Goal: Task Accomplishment & Management: Complete application form

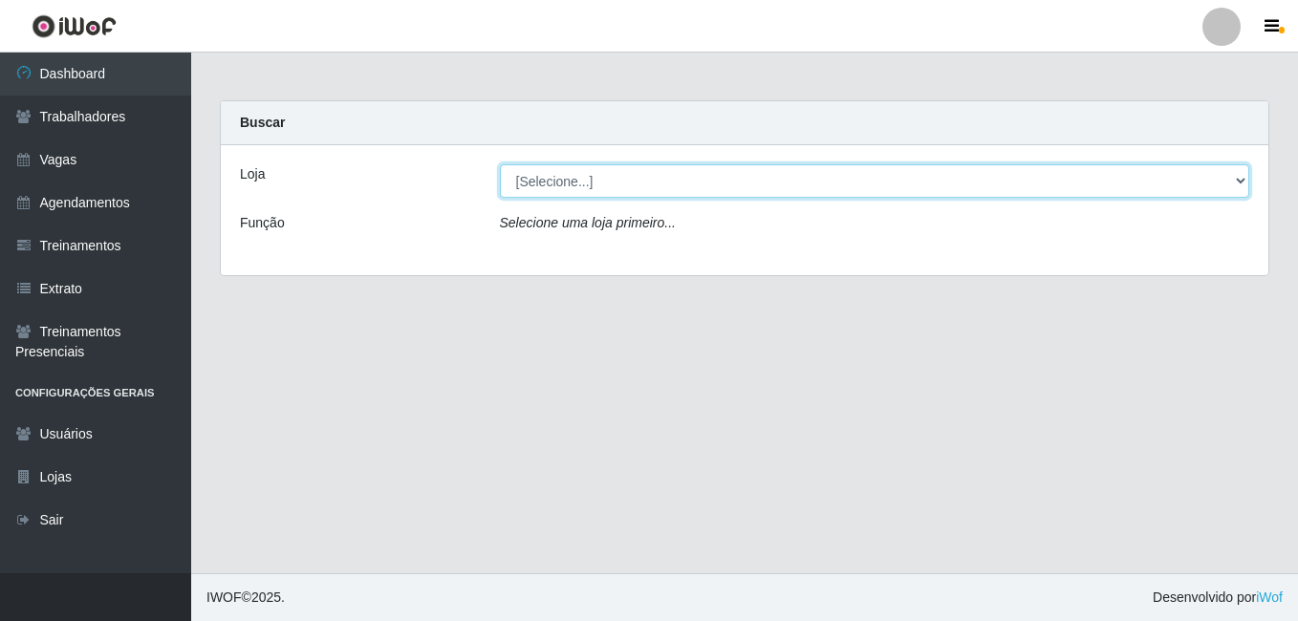
click at [578, 185] on select "[Selecione...] Bemais Supermercados - B7 Oitizeiro" at bounding box center [875, 180] width 750 height 33
select select "411"
click at [500, 164] on select "[Selecione...] Bemais Supermercados - B7 Oitizeiro" at bounding box center [875, 180] width 750 height 33
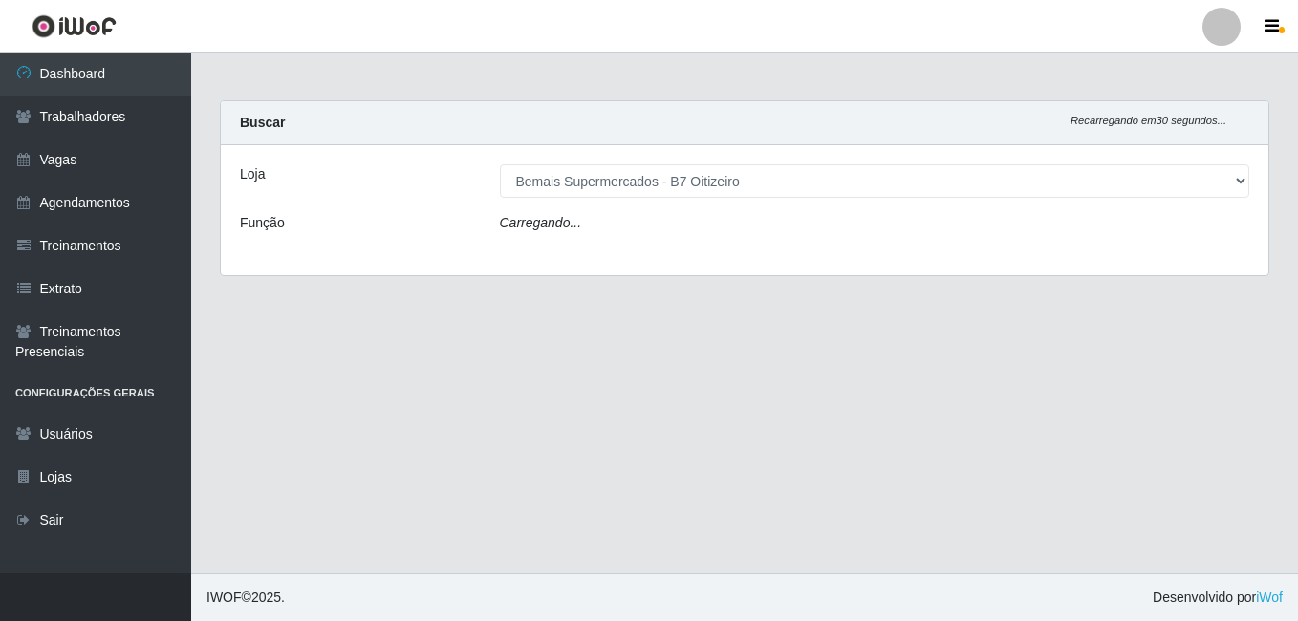
click at [587, 219] on div "Carregando..." at bounding box center [875, 227] width 779 height 28
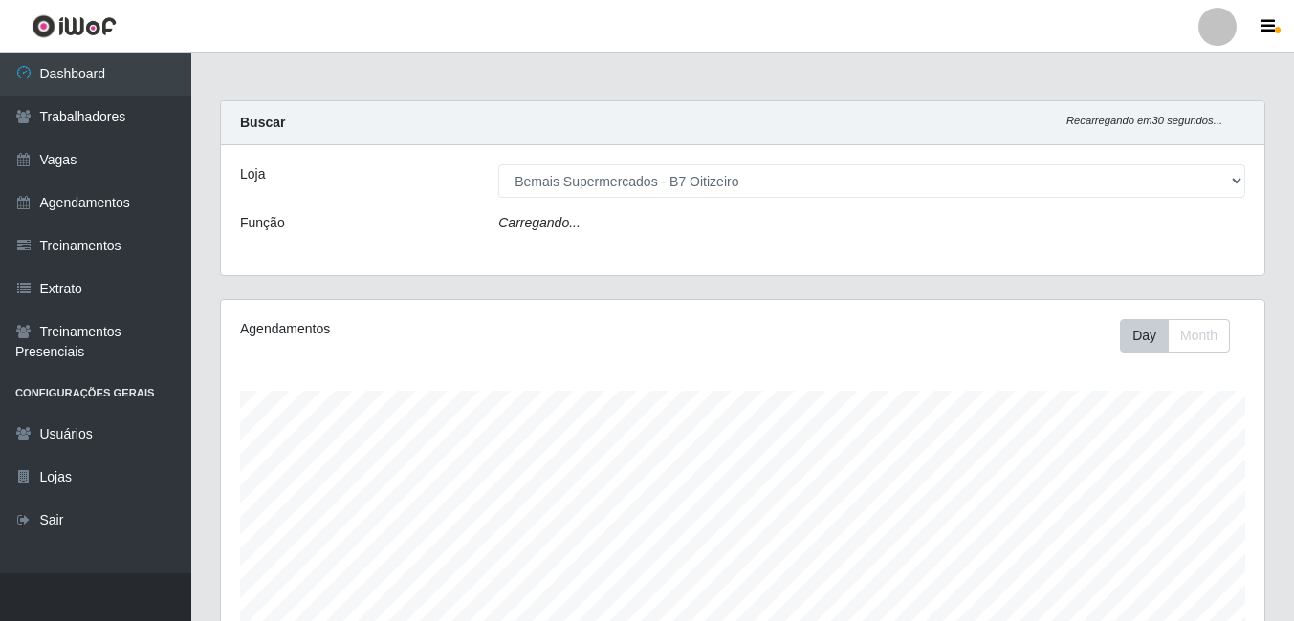
scroll to position [397, 1043]
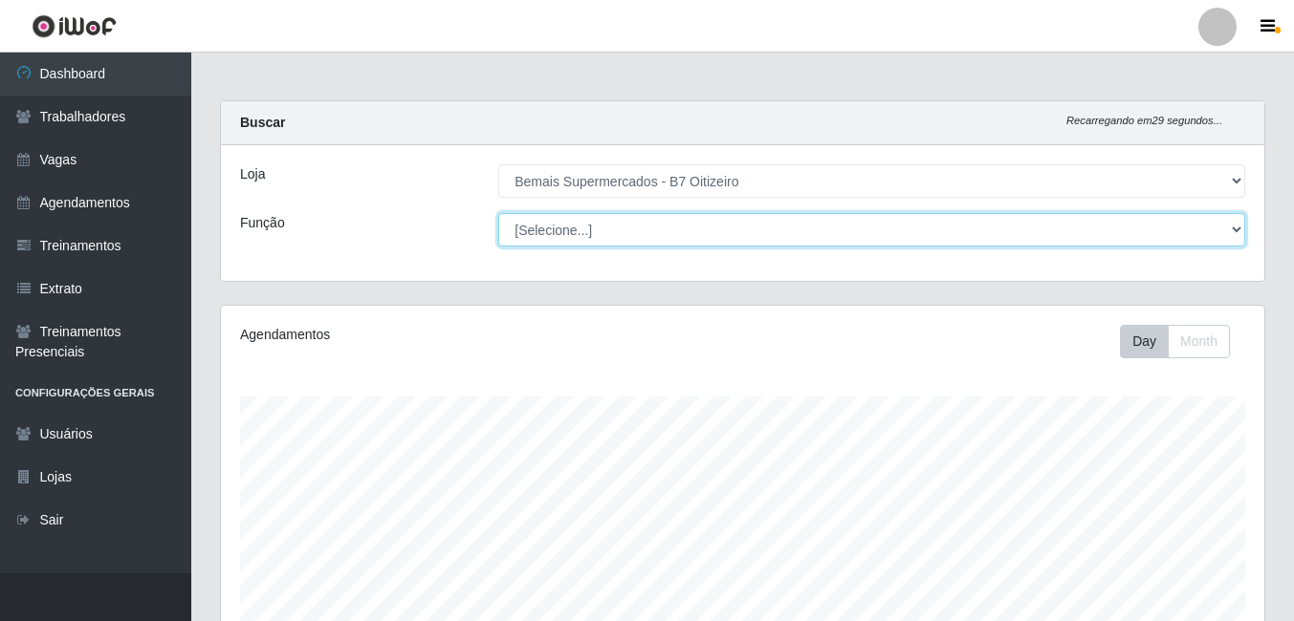
click at [584, 224] on select "[Selecione...] ASG ASG + ASG ++ Auxiliar de Estacionamento Auxiliar de Estacion…" at bounding box center [871, 229] width 747 height 33
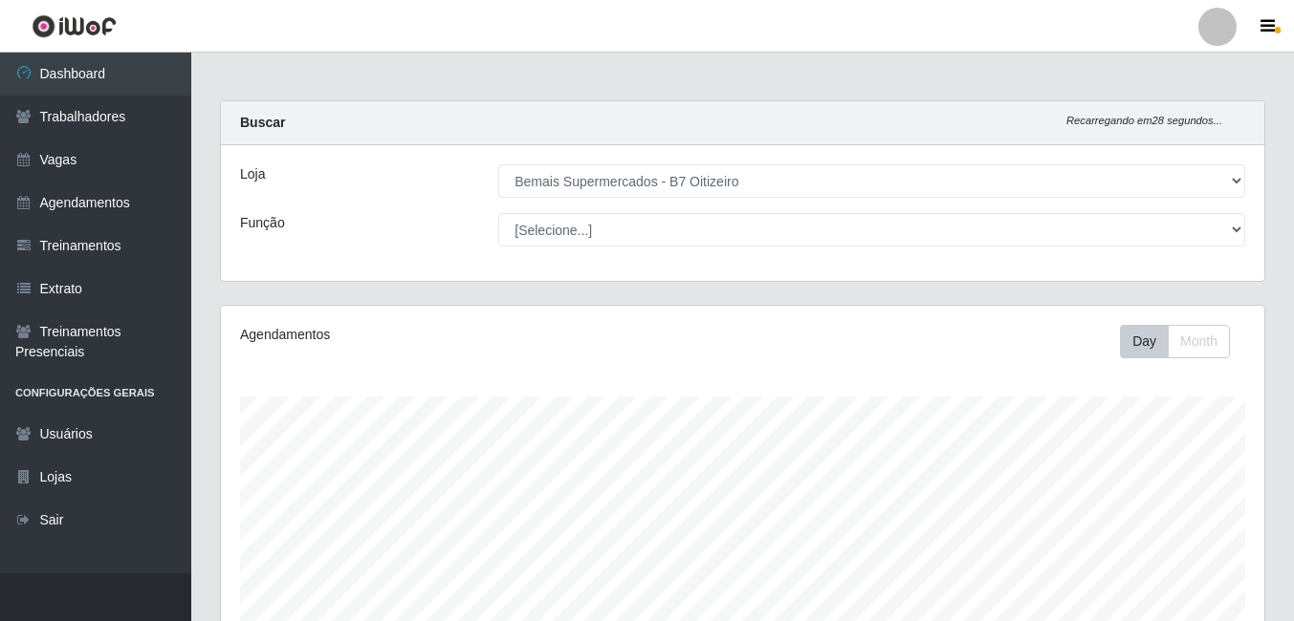
click at [438, 224] on div "Função" at bounding box center [355, 229] width 258 height 33
click at [43, 152] on link "Vagas" at bounding box center [95, 160] width 191 height 43
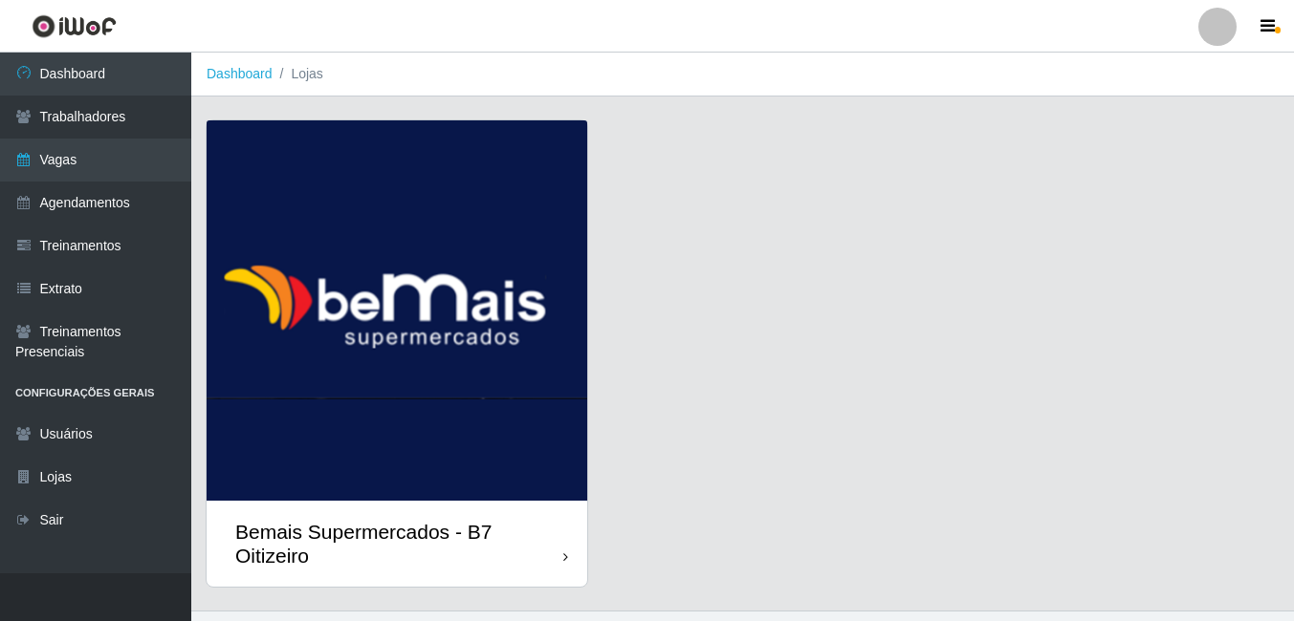
drag, startPoint x: 446, startPoint y: 425, endPoint x: 463, endPoint y: 435, distance: 19.7
click at [446, 426] on img at bounding box center [397, 310] width 381 height 381
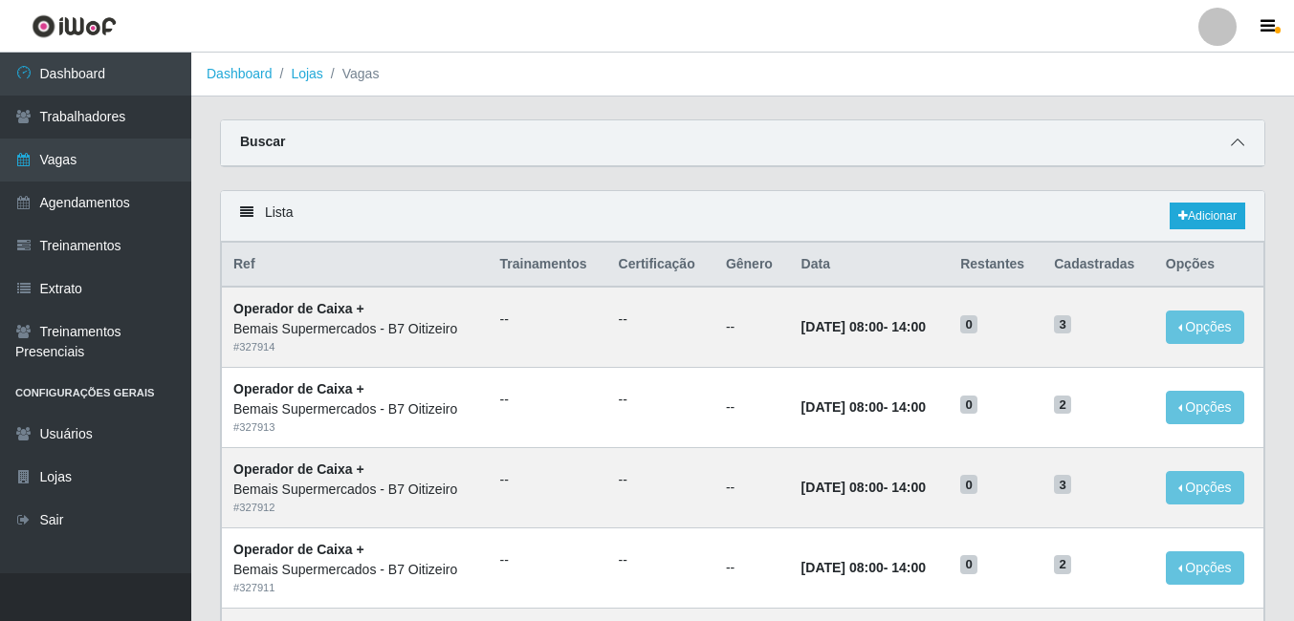
click at [1245, 134] on span at bounding box center [1237, 143] width 23 height 22
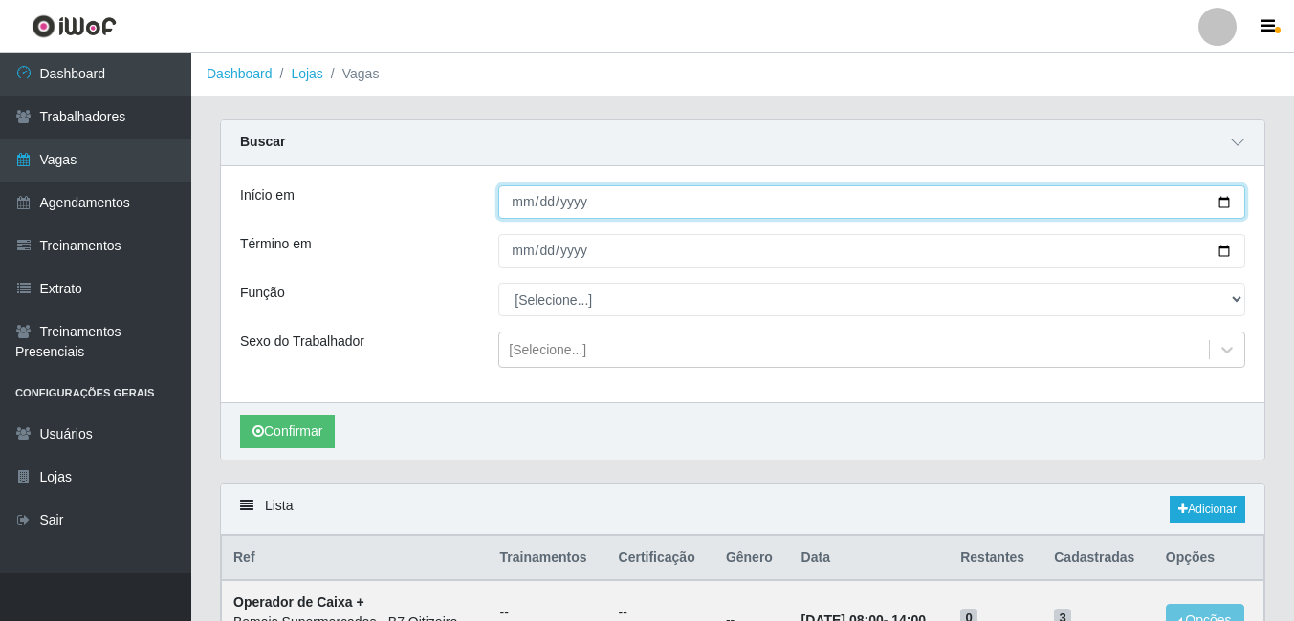
click at [513, 200] on input "Início em" at bounding box center [871, 201] width 747 height 33
click at [517, 210] on input "Início em" at bounding box center [871, 201] width 747 height 33
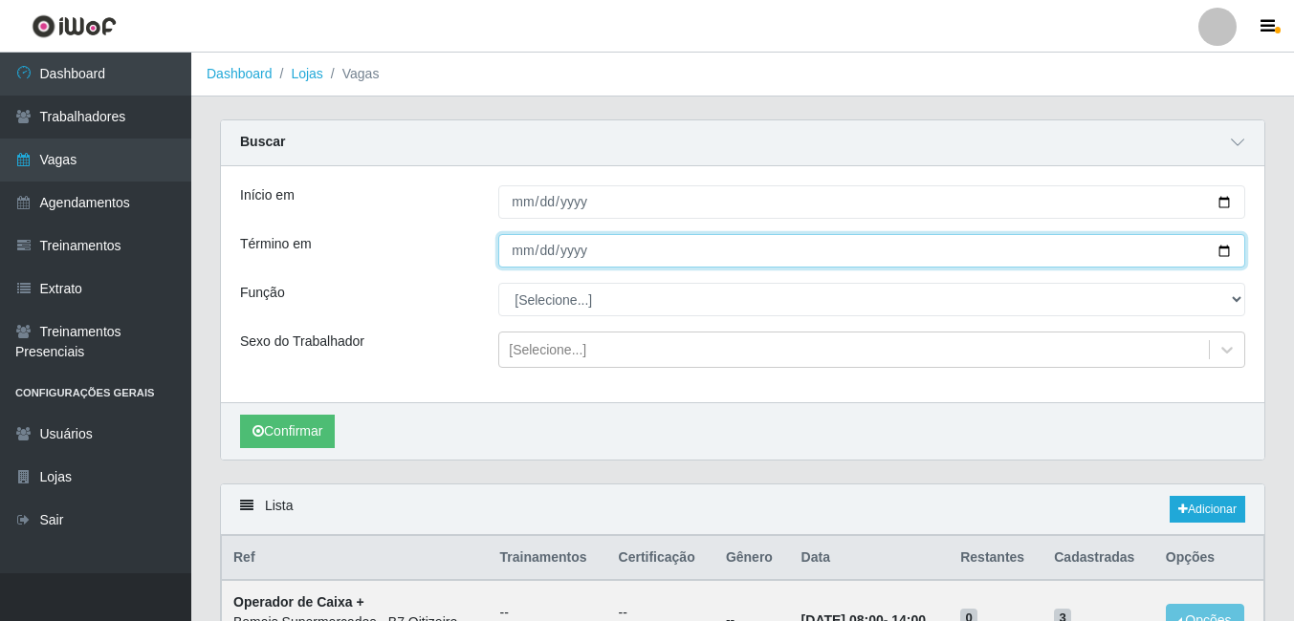
click at [513, 259] on input "Término em" at bounding box center [871, 250] width 747 height 33
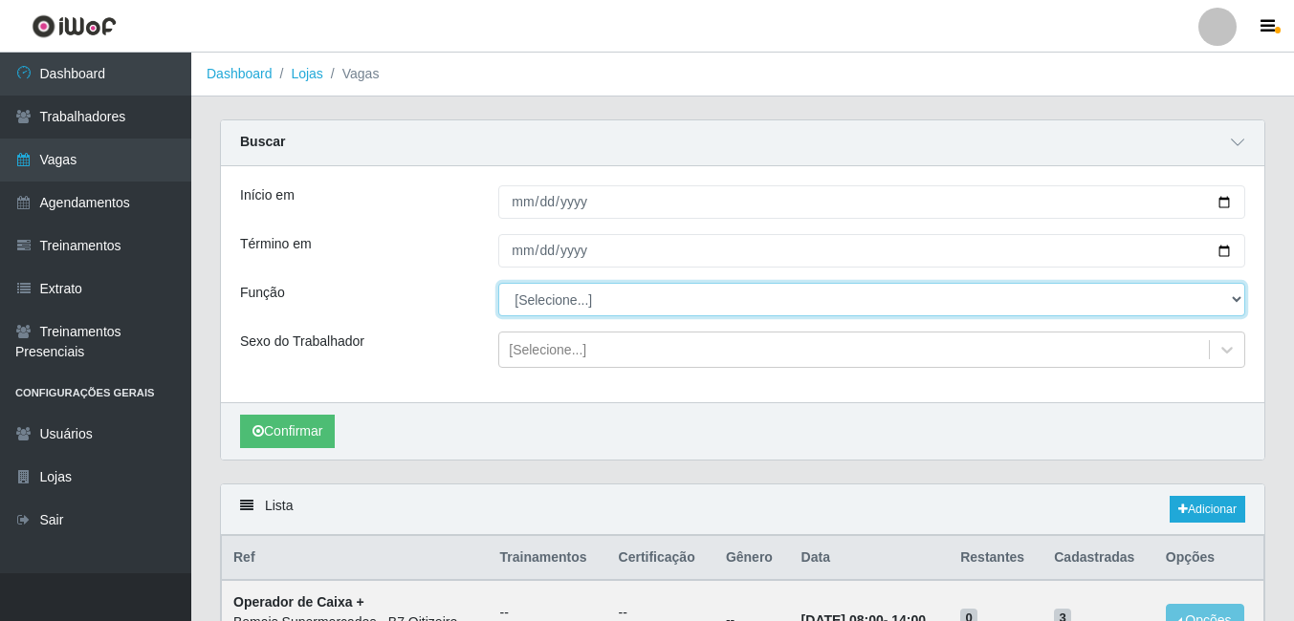
click at [545, 298] on select "[Selecione...] ASG ASG + ASG ++ Auxiliar de Estacionamento Auxiliar de Estacion…" at bounding box center [871, 299] width 747 height 33
select select "72"
click at [498, 284] on select "[Selecione...] ASG ASG + ASG ++ Auxiliar de Estacionamento Auxiliar de Estacion…" at bounding box center [871, 299] width 747 height 33
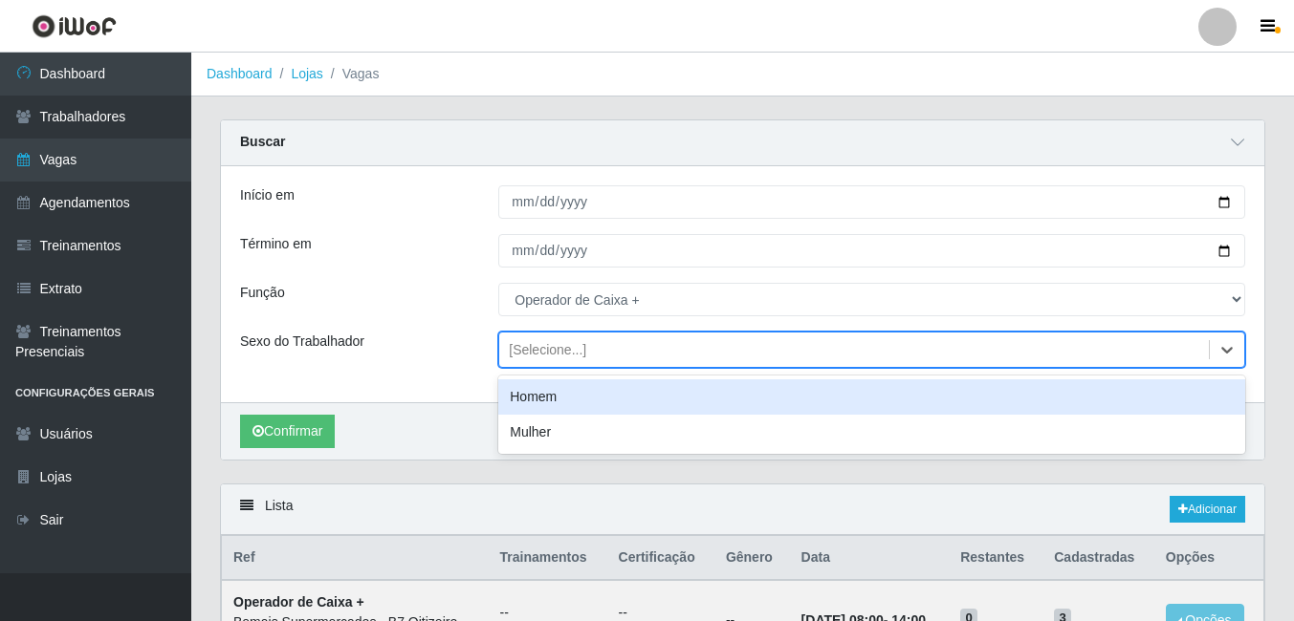
click at [552, 348] on div "[Selecione...]" at bounding box center [547, 350] width 77 height 20
click at [446, 376] on div "Início em Término em Função [Selecione...] ASG ASG + ASG ++ Auxiliar de Estacio…" at bounding box center [742, 284] width 1043 height 236
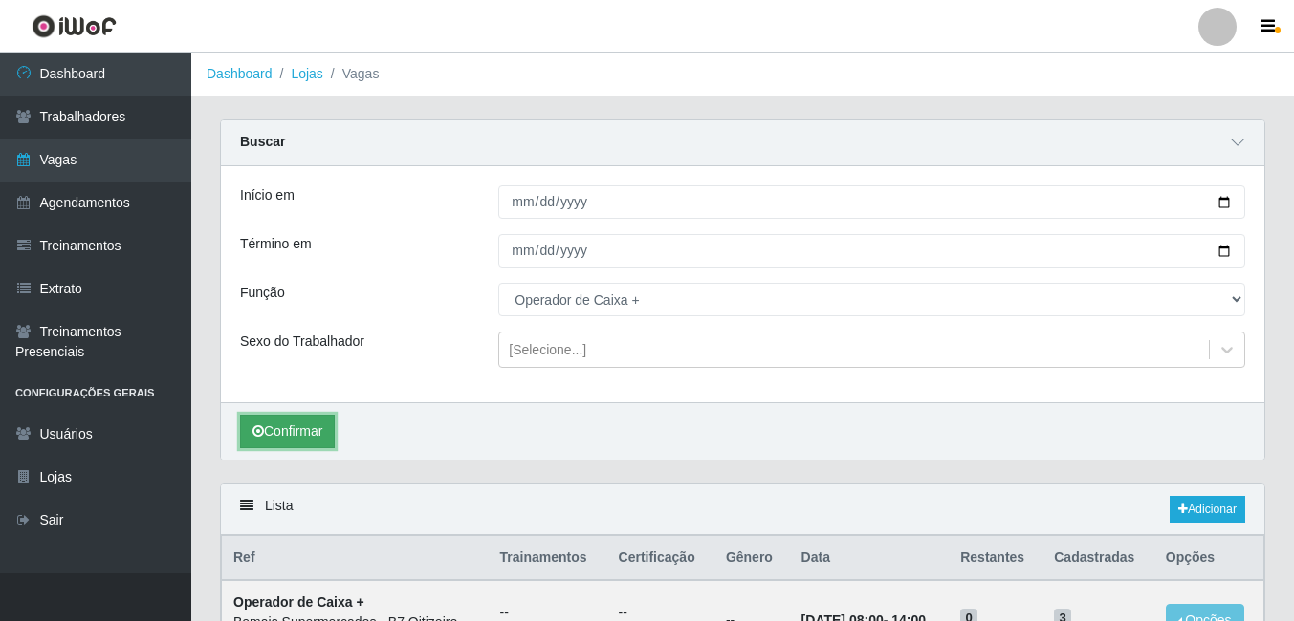
click at [327, 432] on button "Confirmar" at bounding box center [287, 431] width 95 height 33
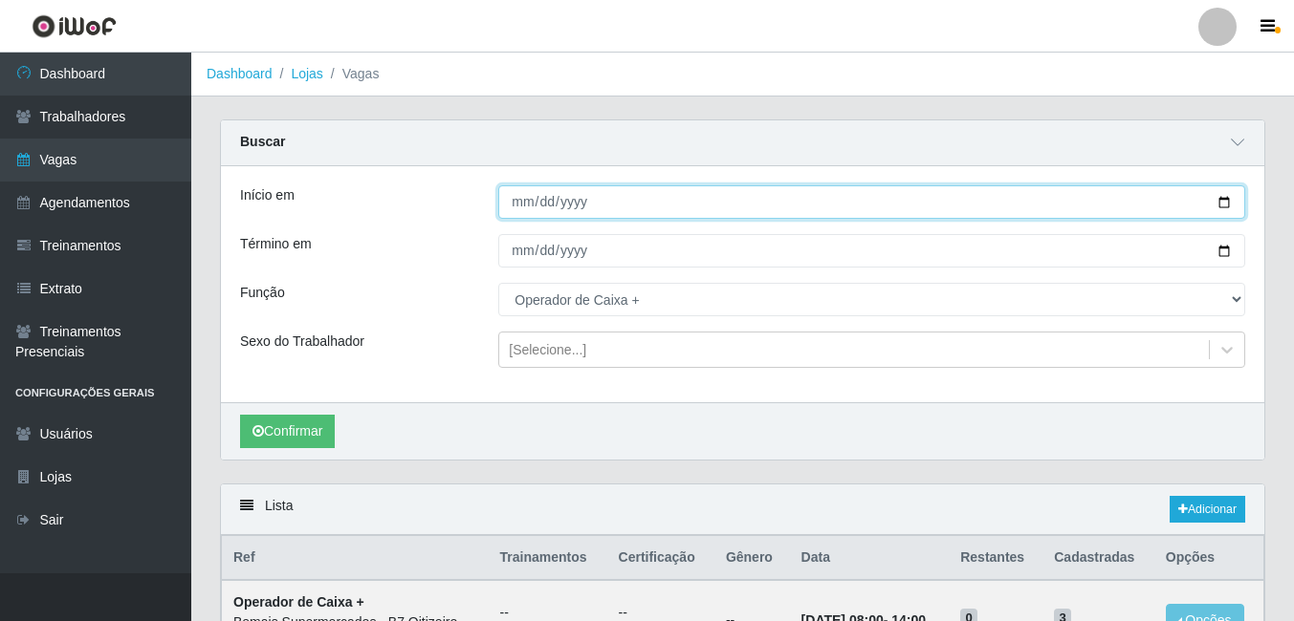
click at [549, 207] on input "Início em" at bounding box center [871, 201] width 747 height 33
type input "[DATE]"
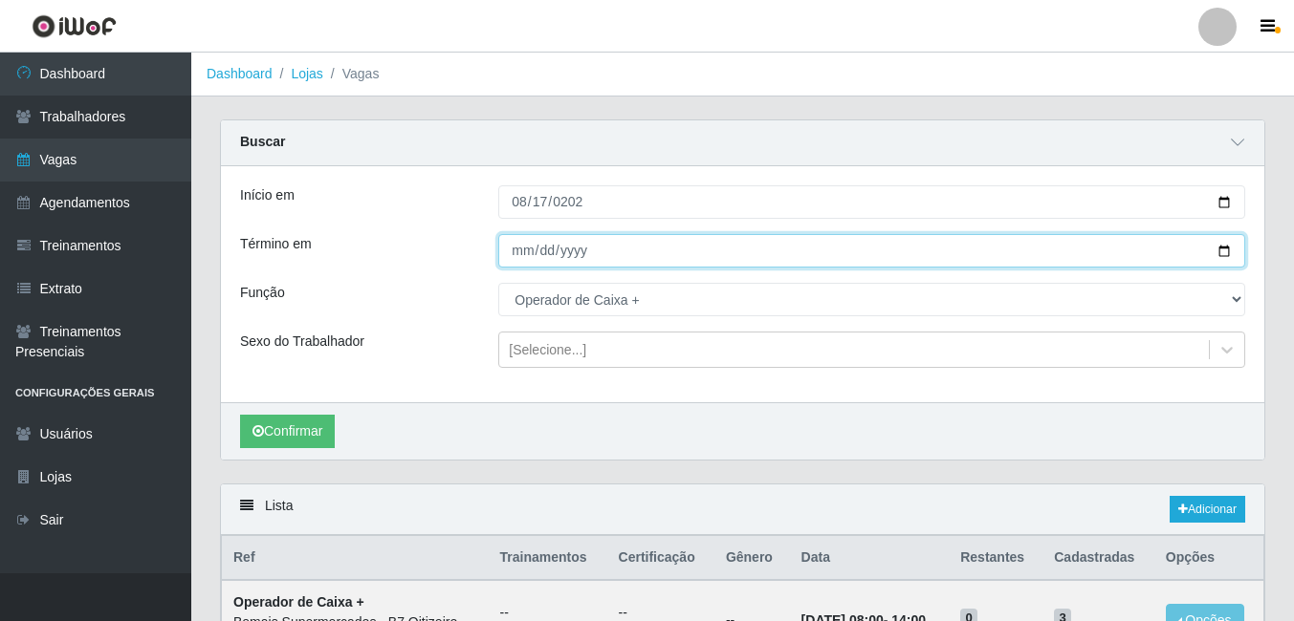
click at [540, 261] on input "Término em" at bounding box center [871, 250] width 747 height 33
type input "[DATE]"
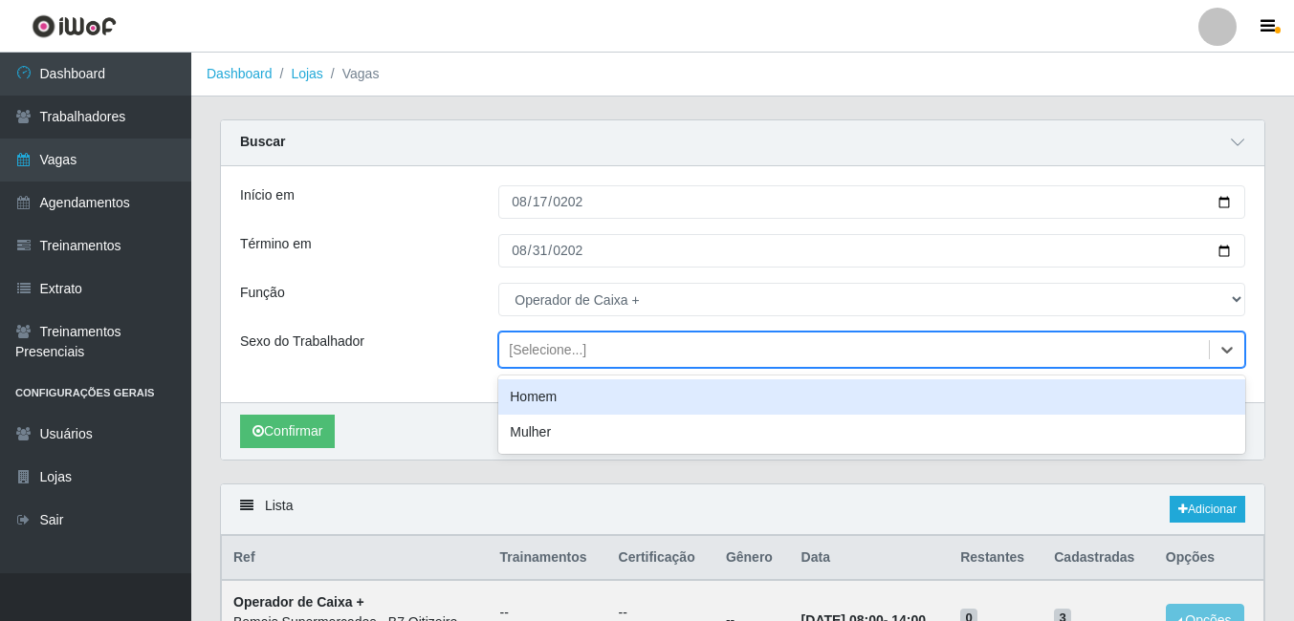
click at [507, 354] on div "[Selecione...]" at bounding box center [853, 351] width 709 height 32
click at [445, 395] on div "Início em [DATE] Término em [DATE] Função [Selecione...] ASG ASG + ASG ++ Auxil…" at bounding box center [742, 284] width 1043 height 236
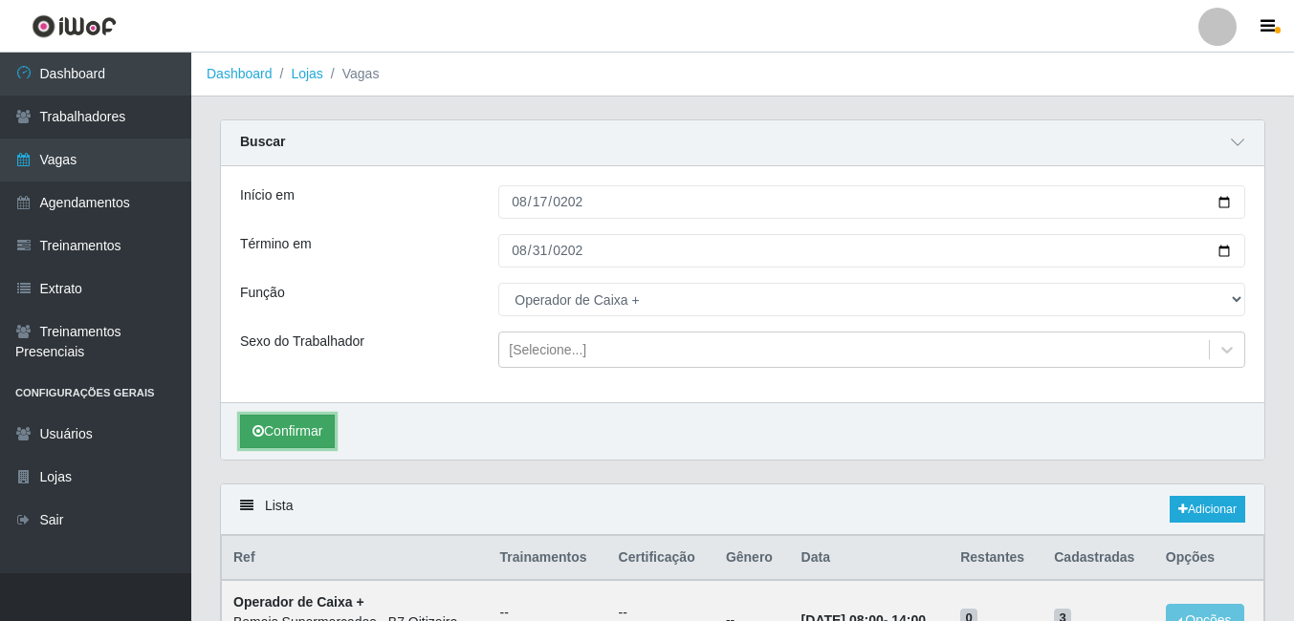
click at [281, 436] on button "Confirmar" at bounding box center [287, 431] width 95 height 33
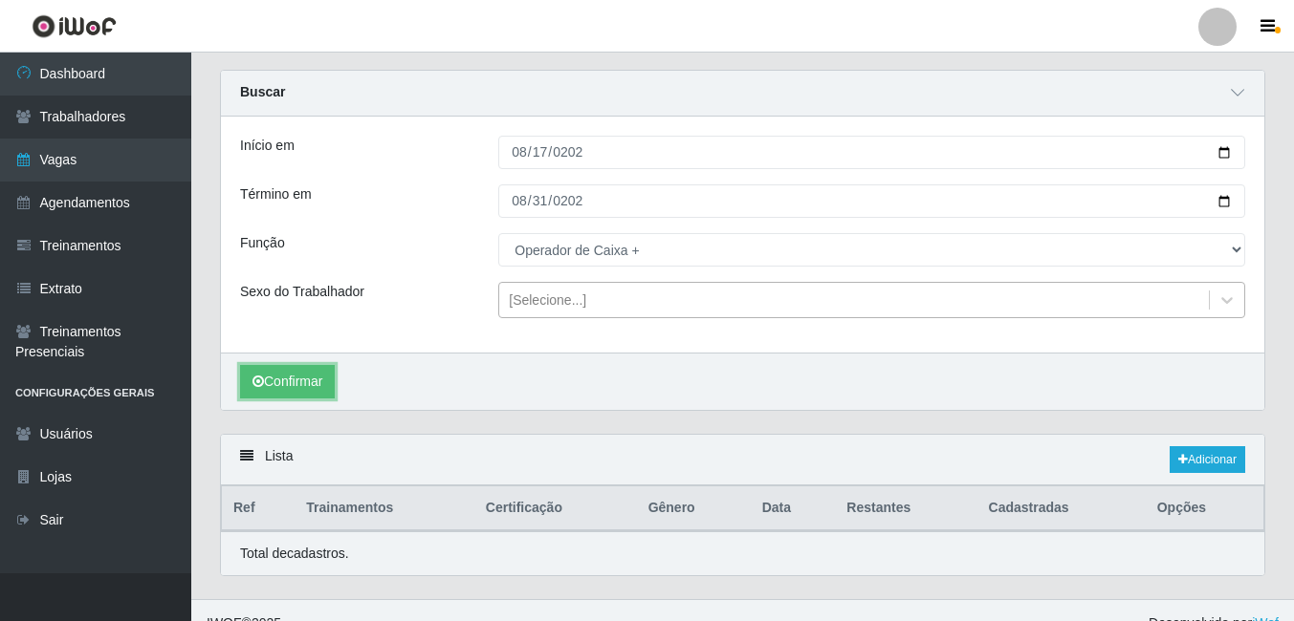
scroll to position [76, 0]
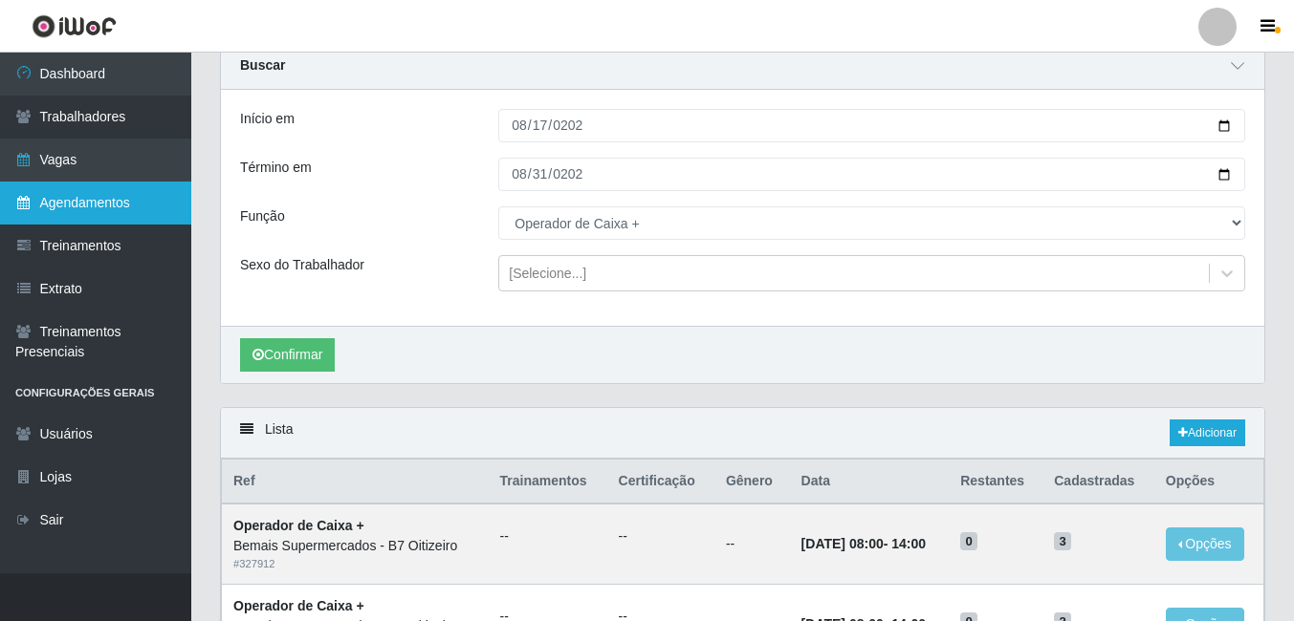
click at [42, 208] on link "Agendamentos" at bounding box center [95, 203] width 191 height 43
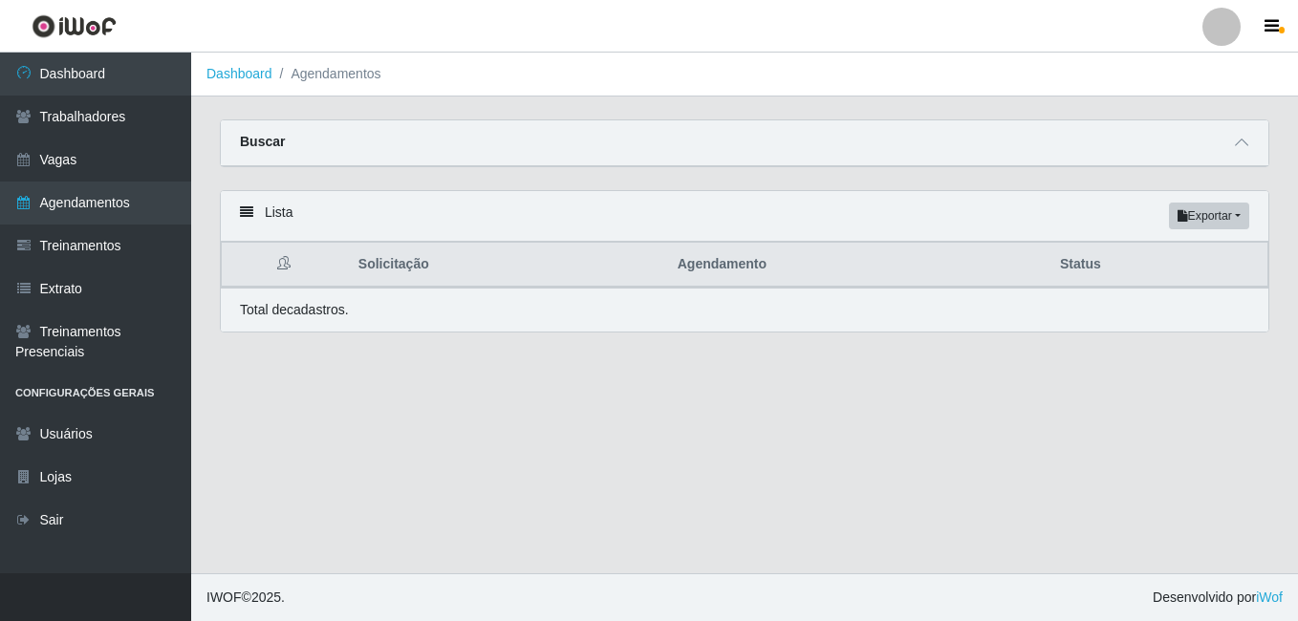
drag, startPoint x: 1240, startPoint y: 143, endPoint x: 1132, endPoint y: 155, distance: 108.6
click at [1240, 144] on icon at bounding box center [1241, 142] width 13 height 13
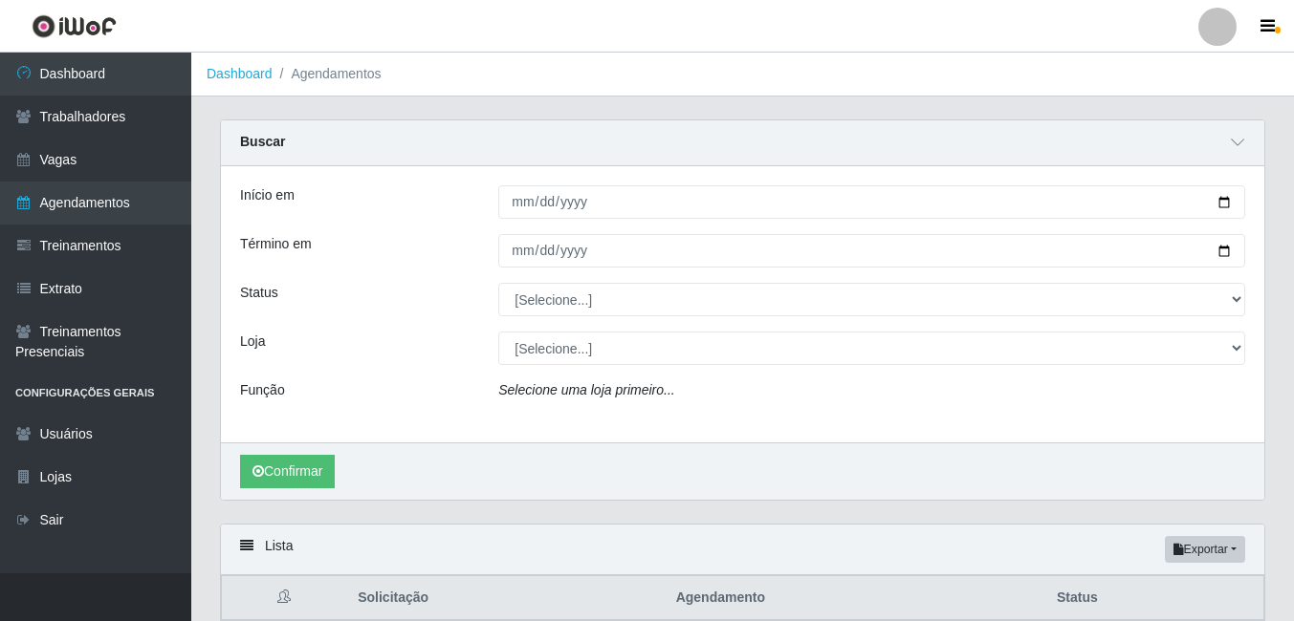
drag, startPoint x: 495, startPoint y: 192, endPoint x: 506, endPoint y: 197, distance: 11.6
click at [498, 193] on div at bounding box center [871, 201] width 775 height 33
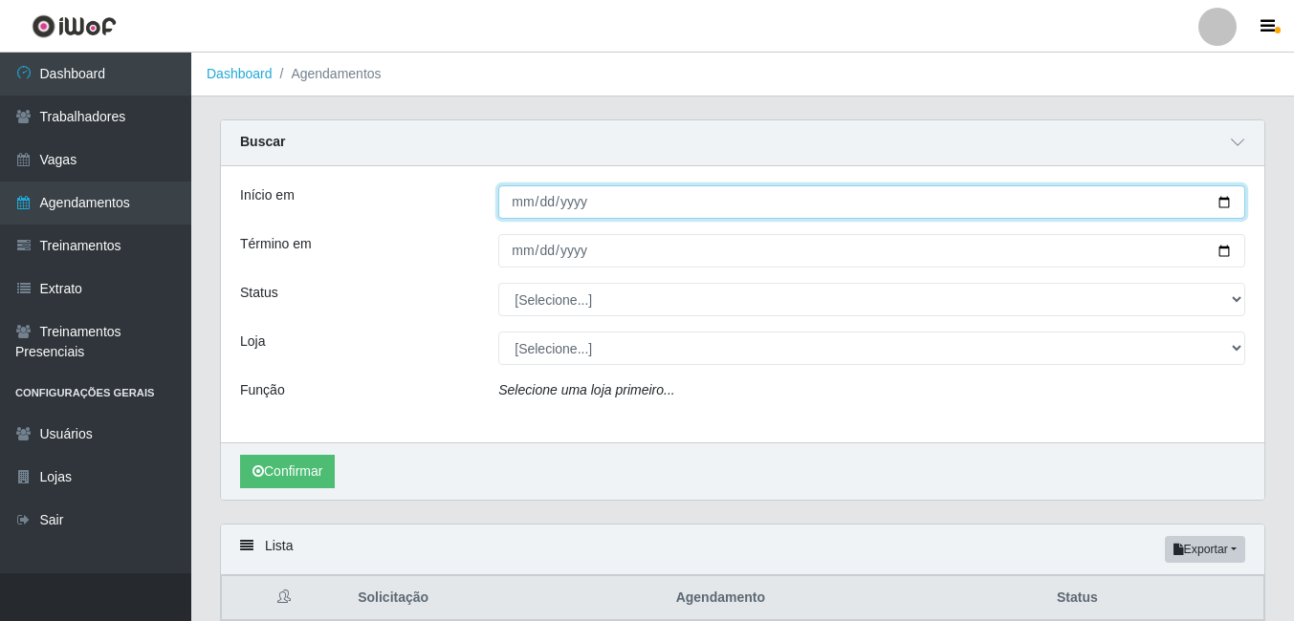
click at [514, 201] on input "Início em" at bounding box center [871, 201] width 747 height 33
click at [517, 194] on input "Início em" at bounding box center [871, 201] width 747 height 33
type input "[DATE]"
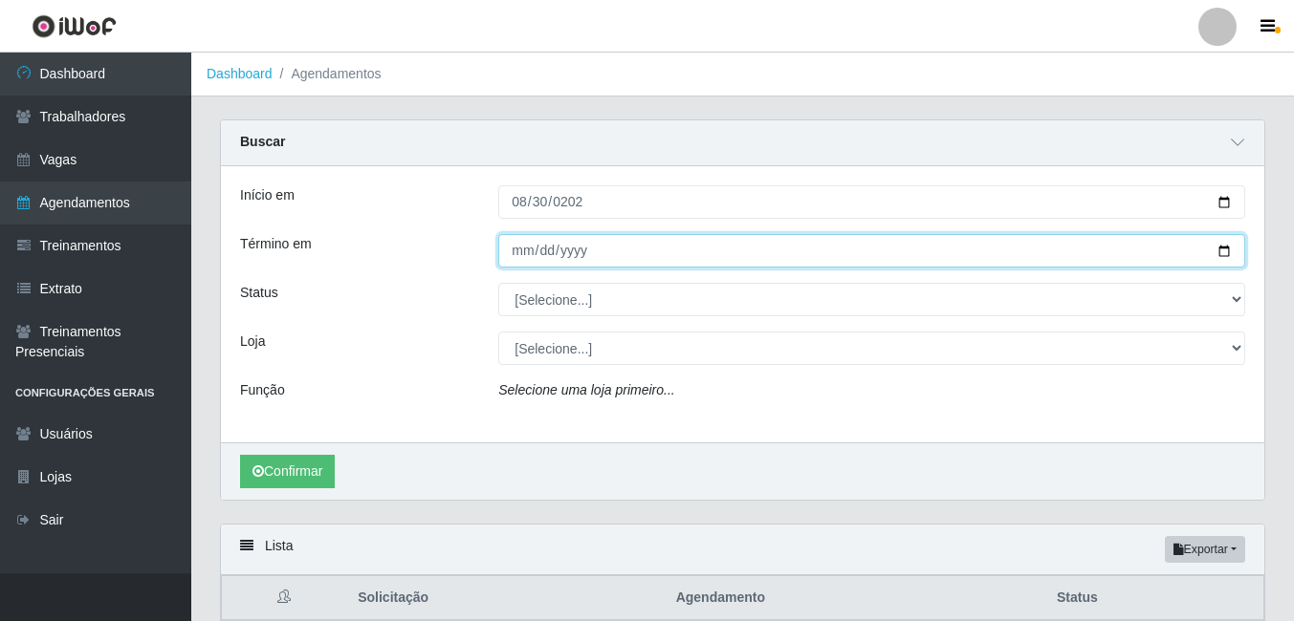
click at [519, 250] on input "Término em" at bounding box center [871, 250] width 747 height 33
type input "[DATE]"
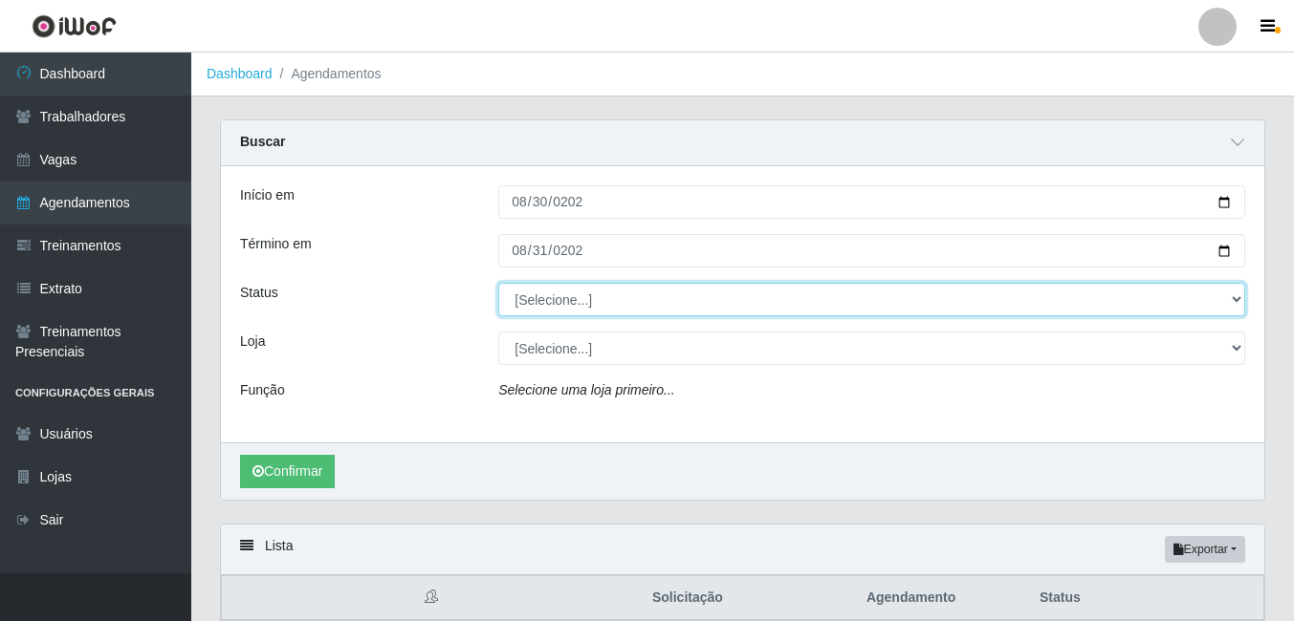
click at [544, 292] on select "[Selecione...] AGENDADO AGUARDANDO LIBERAR EM ANDAMENTO EM REVISÃO FINALIZADO C…" at bounding box center [871, 299] width 747 height 33
select select "AGENDADO"
click at [498, 284] on select "[Selecione...] AGENDADO AGUARDANDO LIBERAR EM ANDAMENTO EM REVISÃO FINALIZADO C…" at bounding box center [871, 299] width 747 height 33
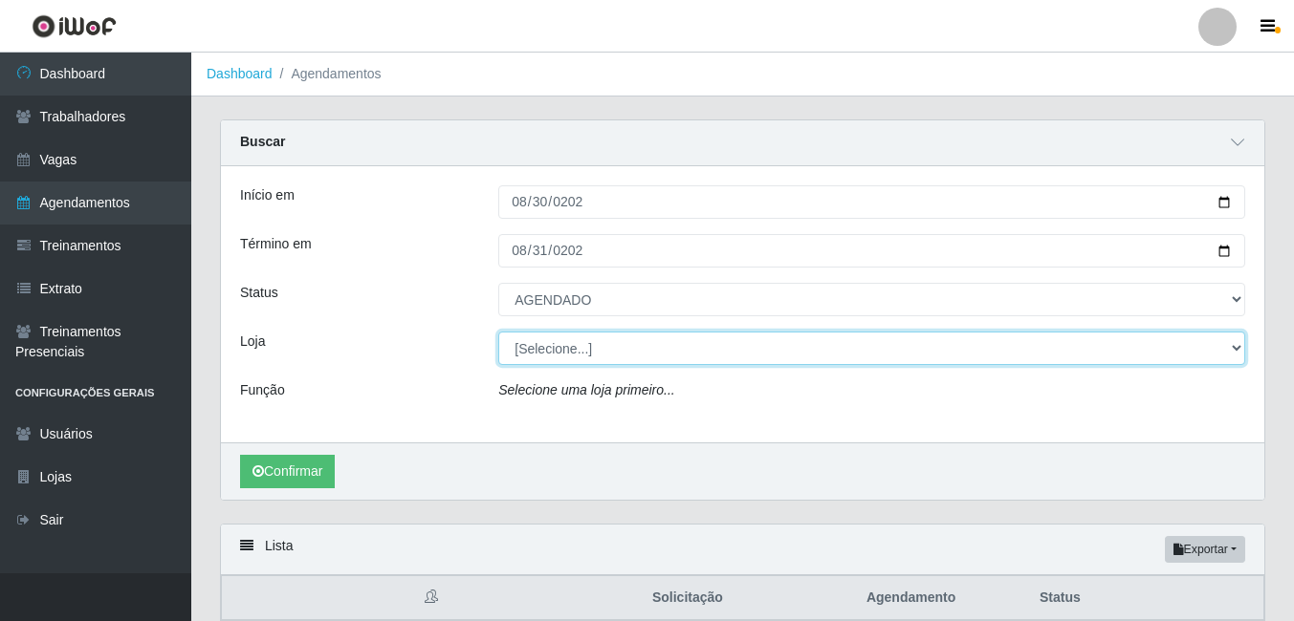
click at [548, 352] on select "[Selecione...] Bemais Supermercados - B7 Oitizeiro" at bounding box center [871, 348] width 747 height 33
select select "411"
click at [498, 333] on select "[Selecione...] Bemais Supermercados - B7 Oitizeiro" at bounding box center [871, 348] width 747 height 33
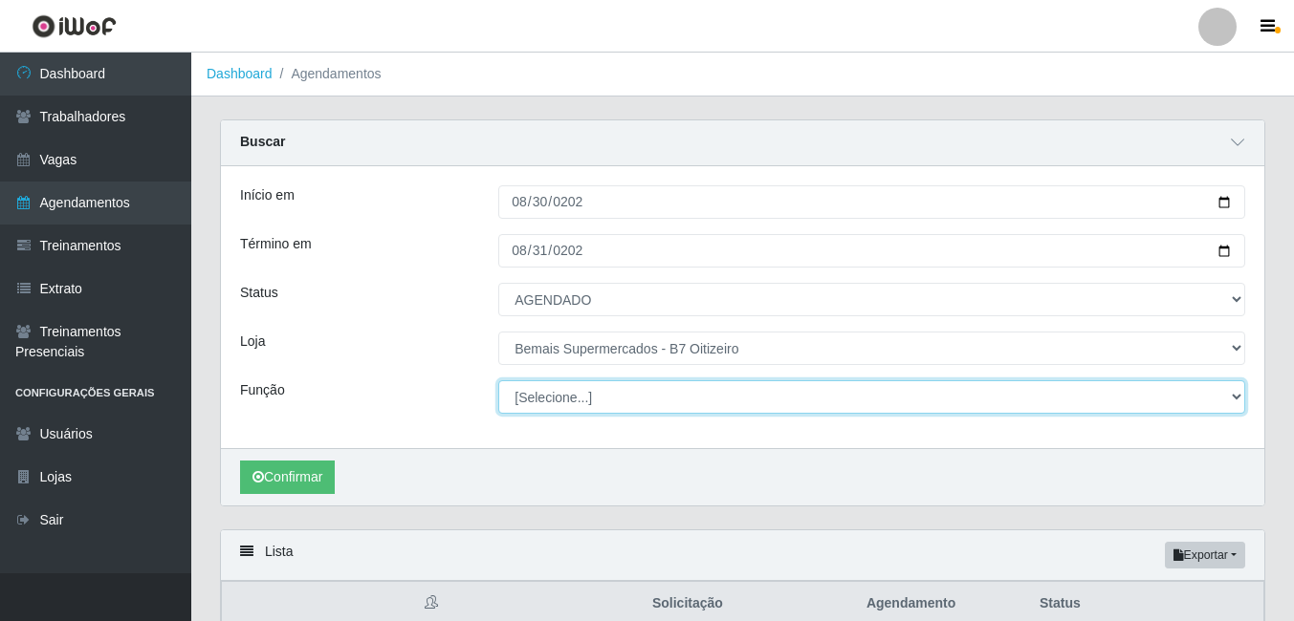
click at [568, 402] on select "[Selecione...] ASG ASG + ASG ++ Auxiliar de Estacionamento Auxiliar de Estacion…" at bounding box center [871, 397] width 747 height 33
select select "72"
click at [498, 381] on select "[Selecione...] ASG ASG + ASG ++ Auxiliar de Estacionamento Auxiliar de Estacion…" at bounding box center [871, 397] width 747 height 33
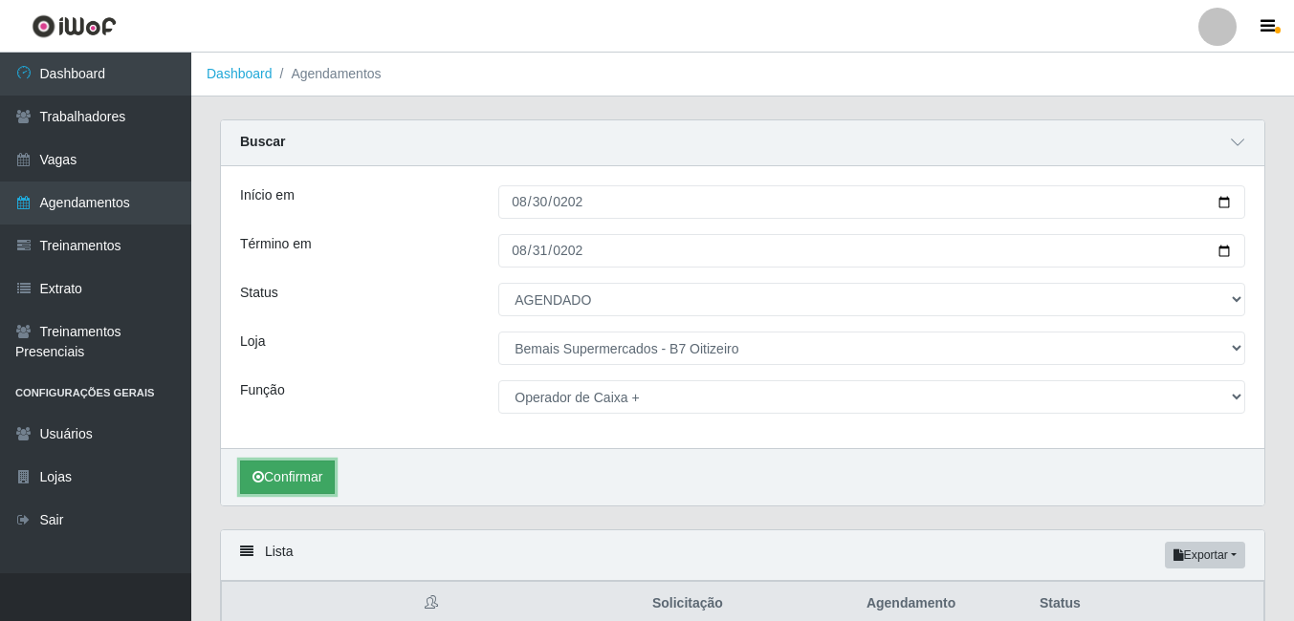
click at [293, 480] on button "Confirmar" at bounding box center [287, 477] width 95 height 33
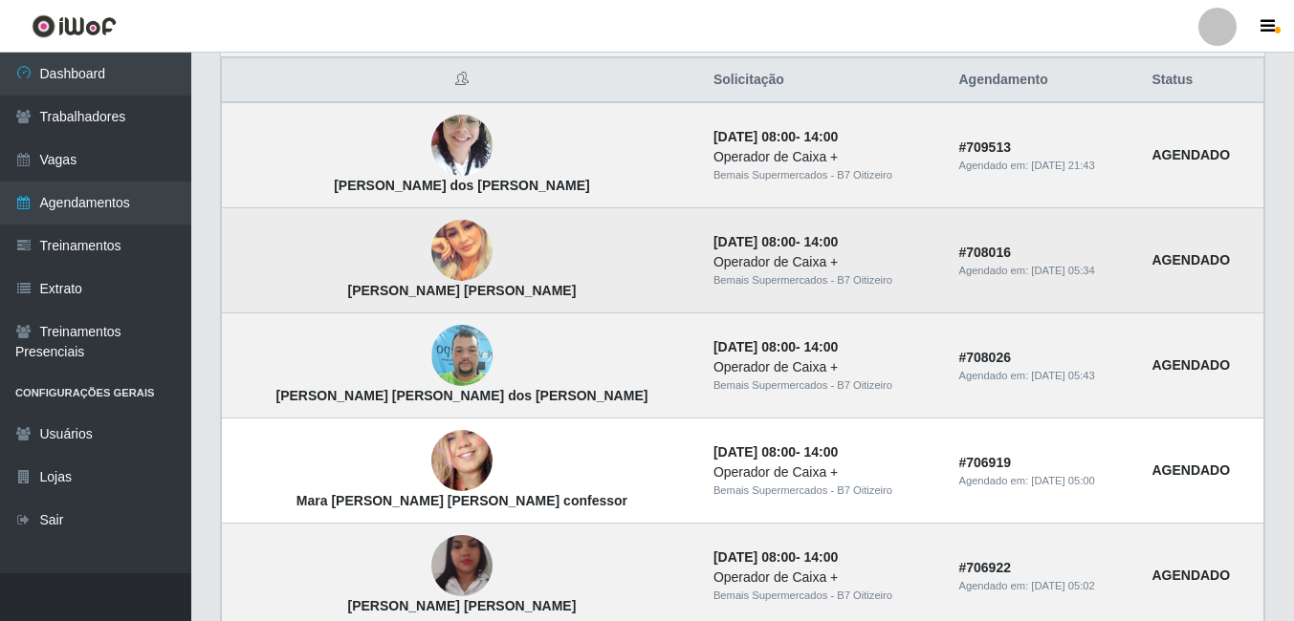
scroll to position [567, 0]
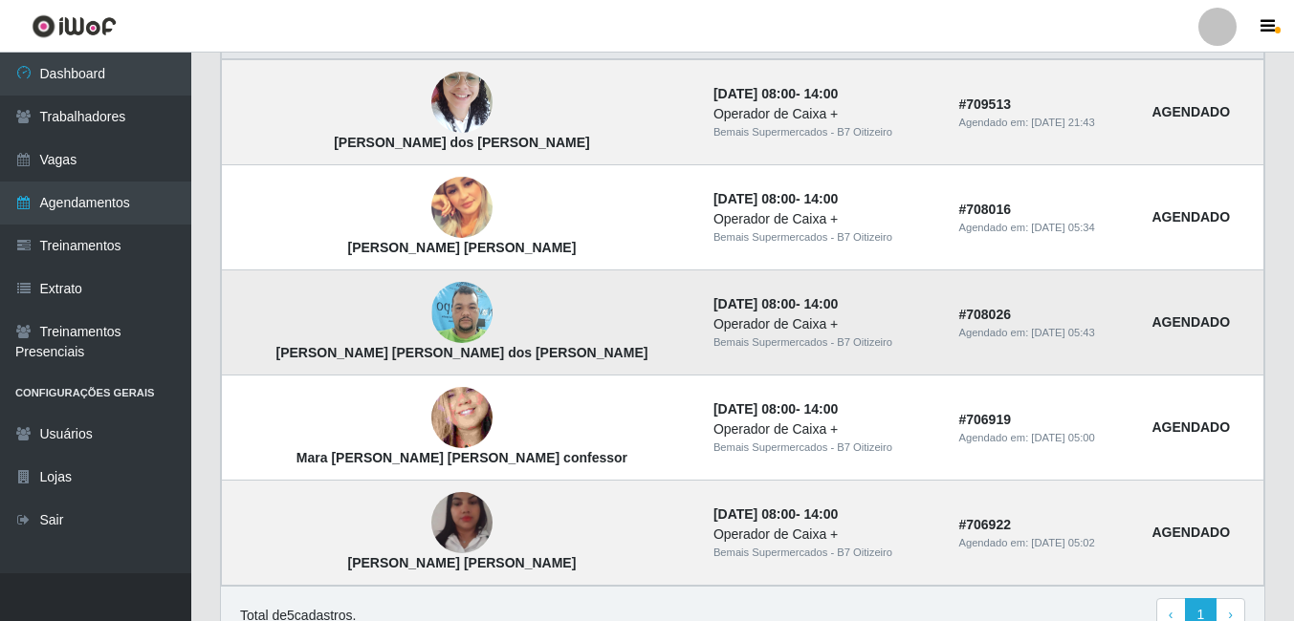
click at [431, 320] on img at bounding box center [461, 312] width 61 height 81
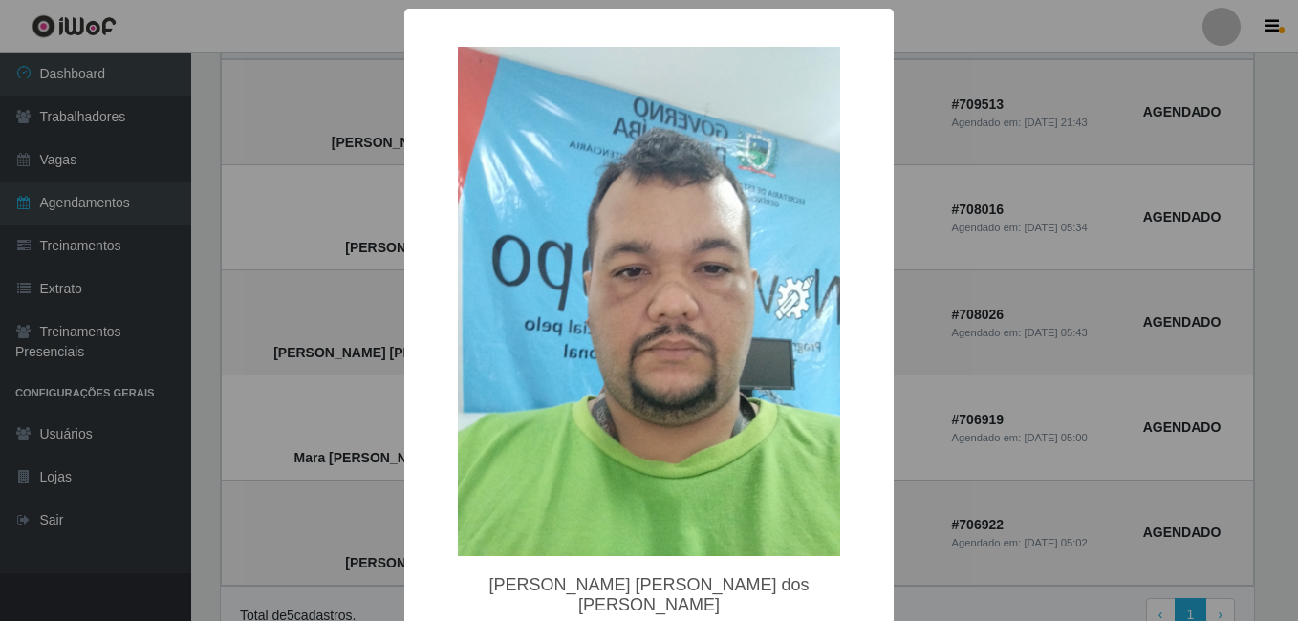
click at [329, 313] on div "× [PERSON_NAME] [PERSON_NAME] dos [PERSON_NAME] OK Cancel" at bounding box center [649, 310] width 1298 height 621
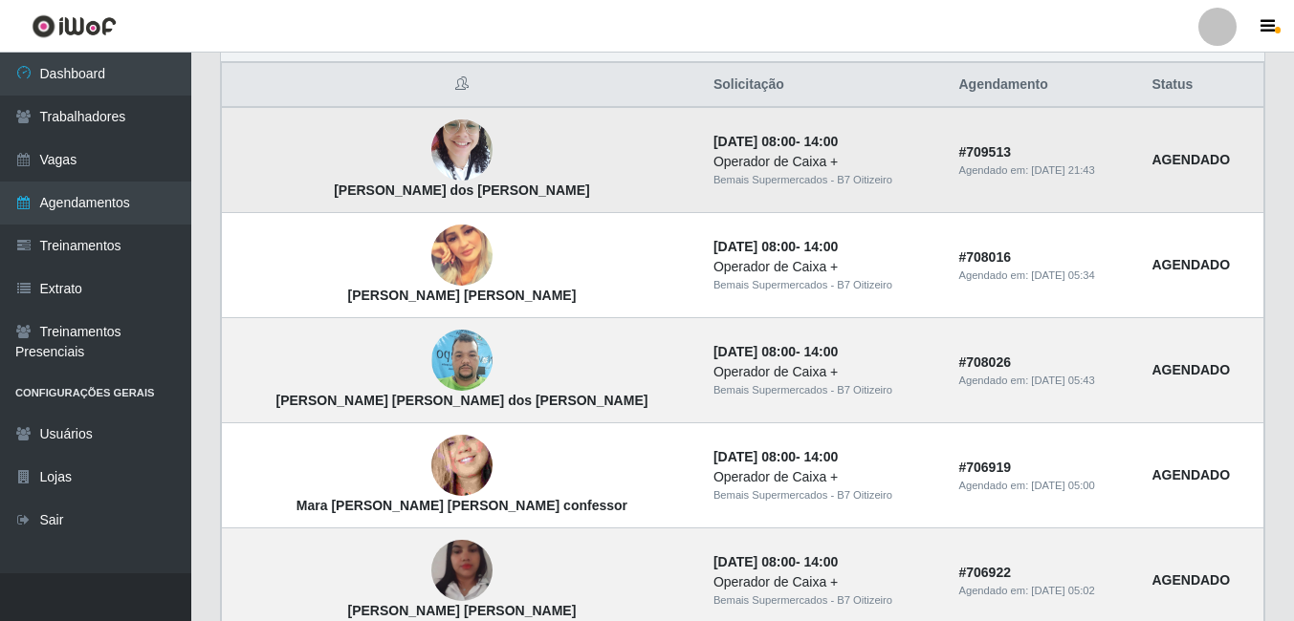
scroll to position [471, 0]
